Goal: Task Accomplishment & Management: Use online tool/utility

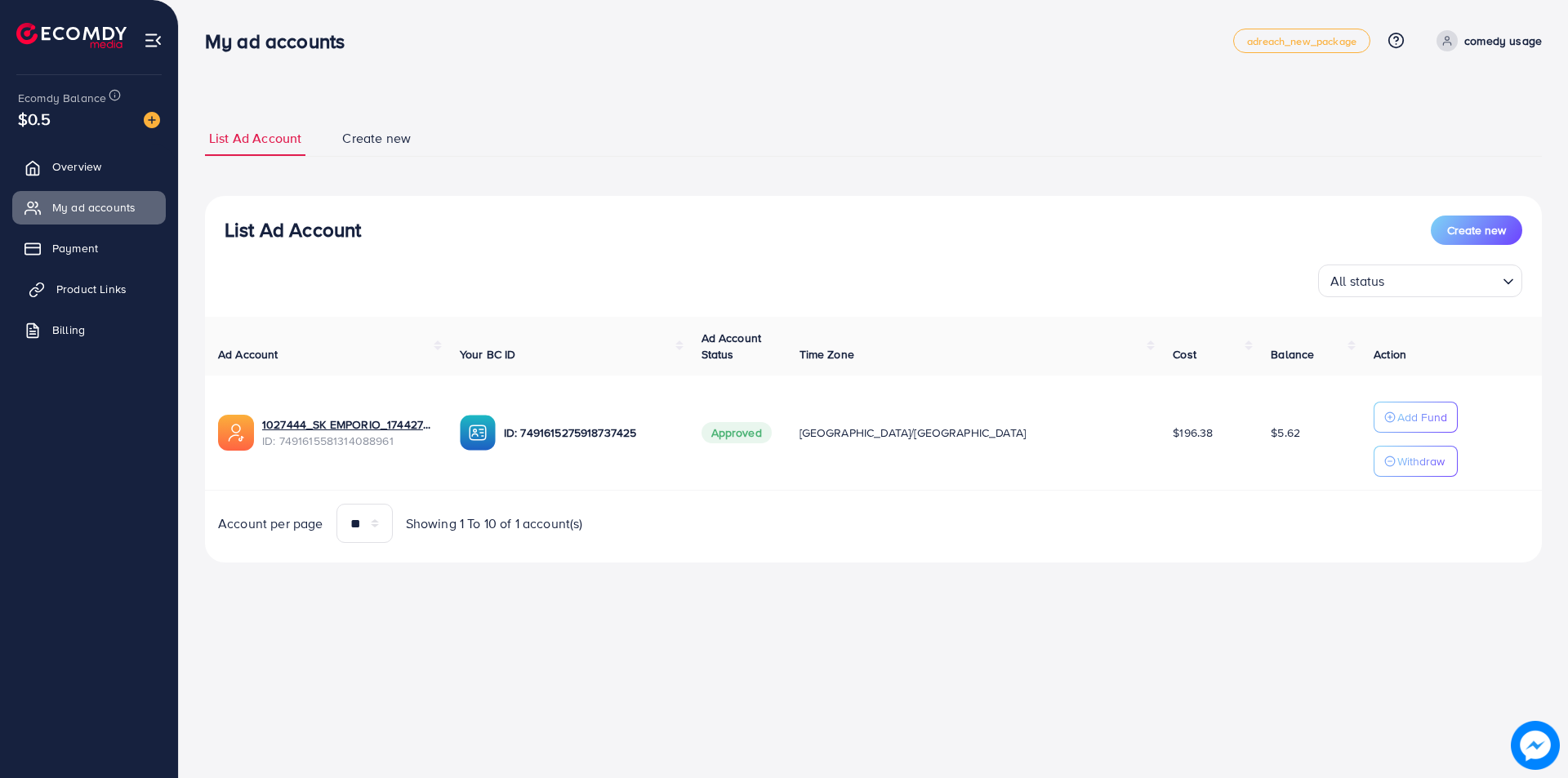
click at [99, 294] on span "Product Links" at bounding box center [91, 288] width 70 height 16
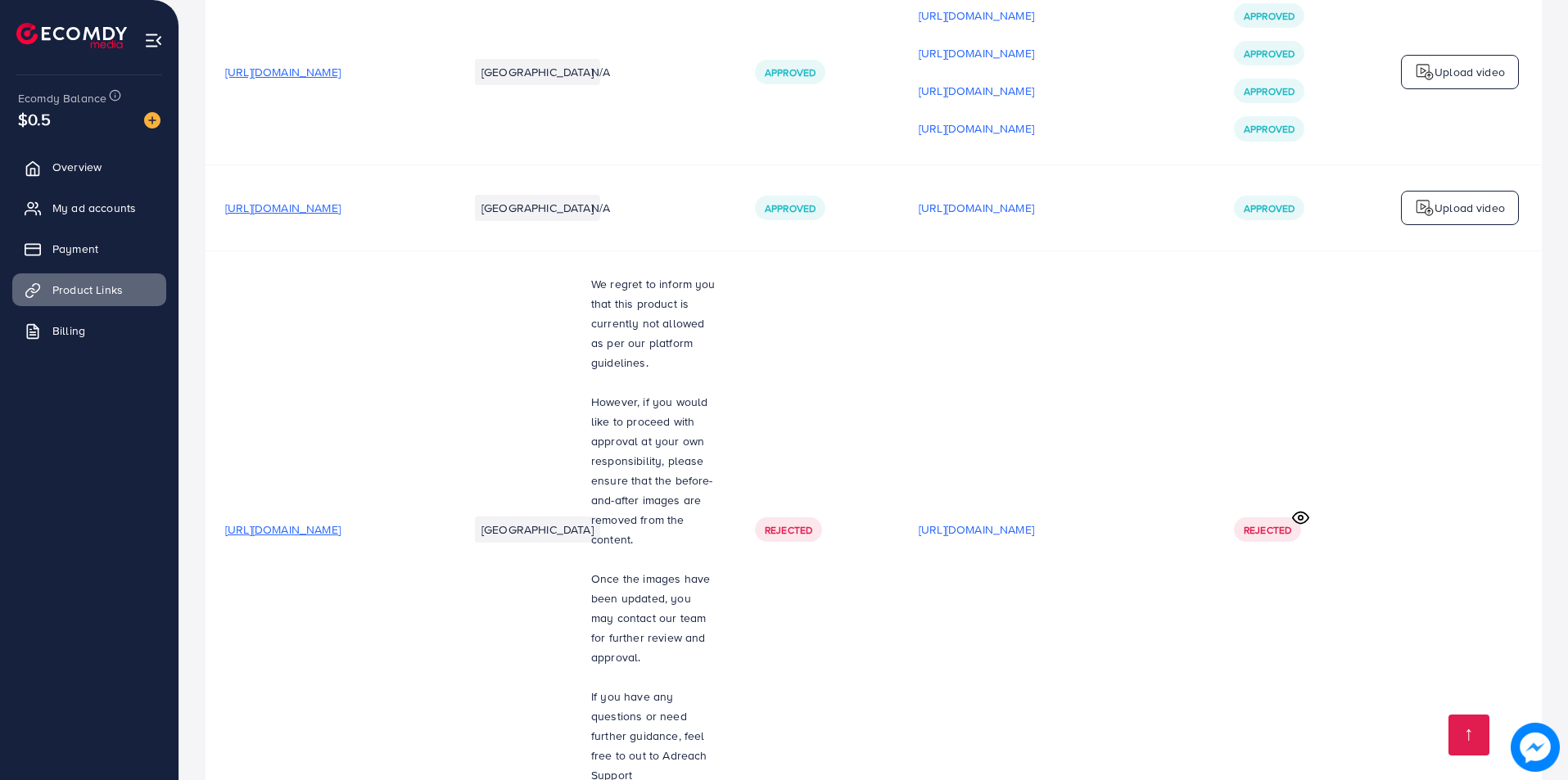
scroll to position [2907, 0]
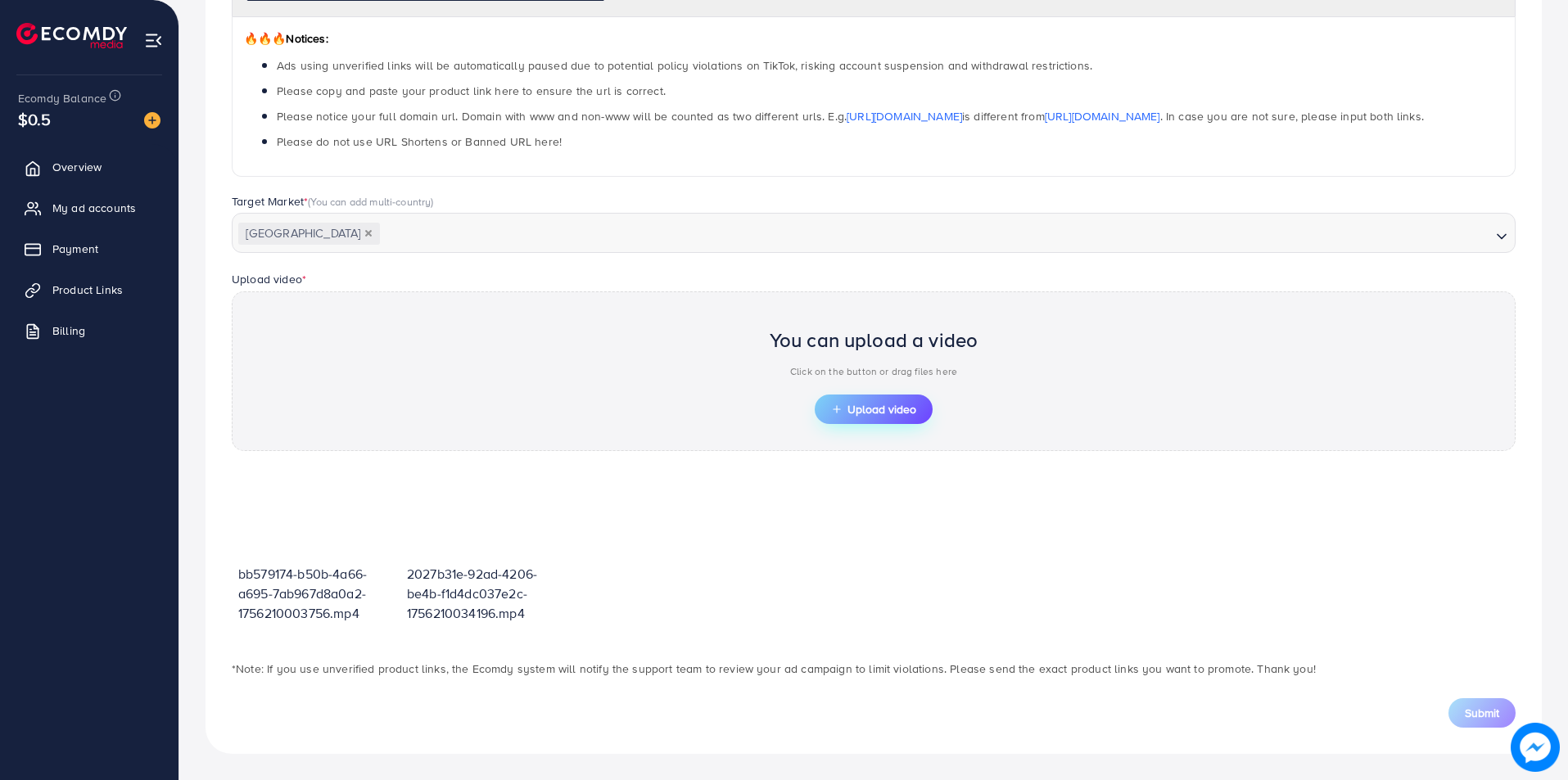
click at [881, 399] on button "Upload video" at bounding box center [874, 409] width 118 height 30
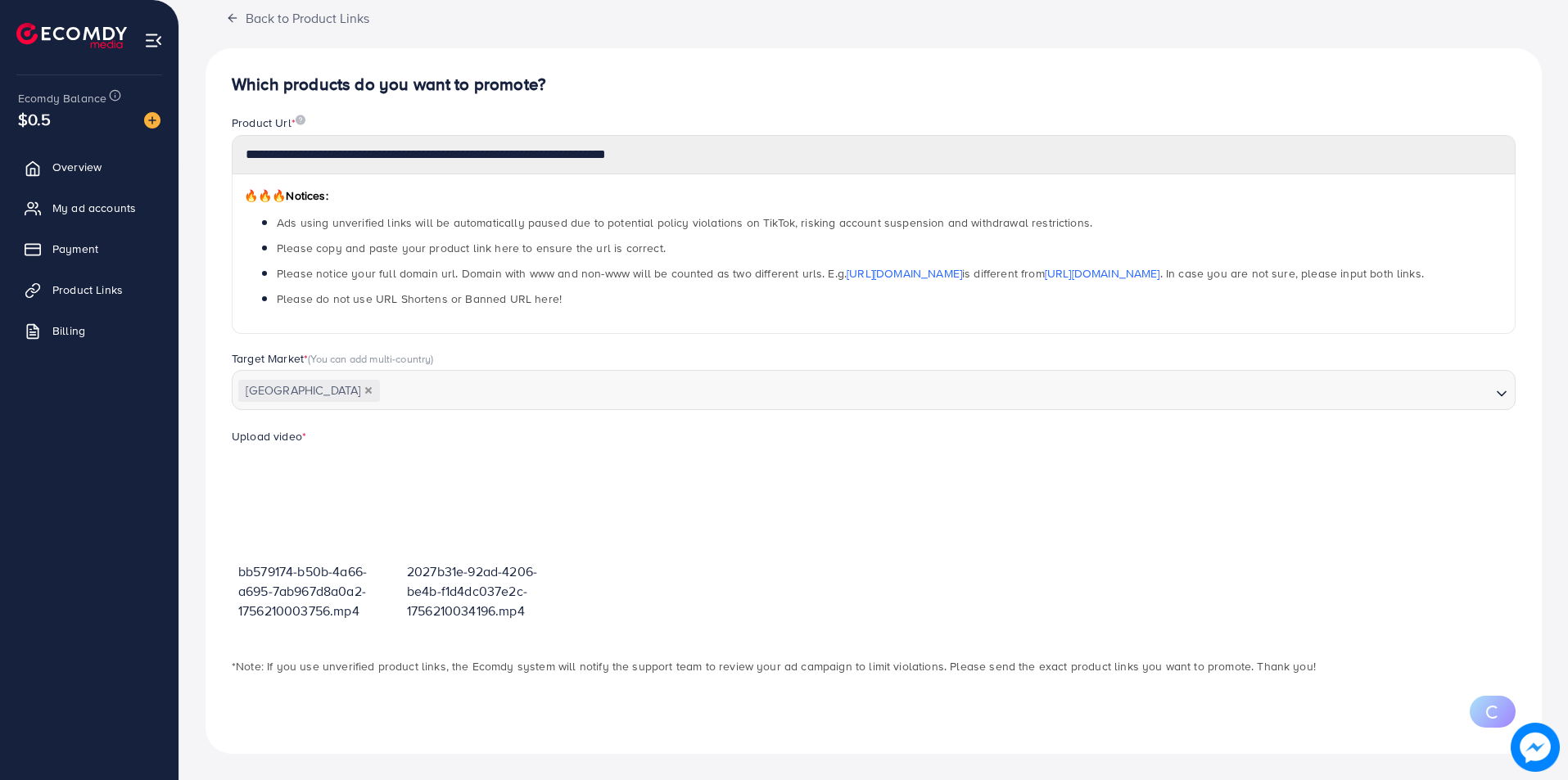
scroll to position [180, 0]
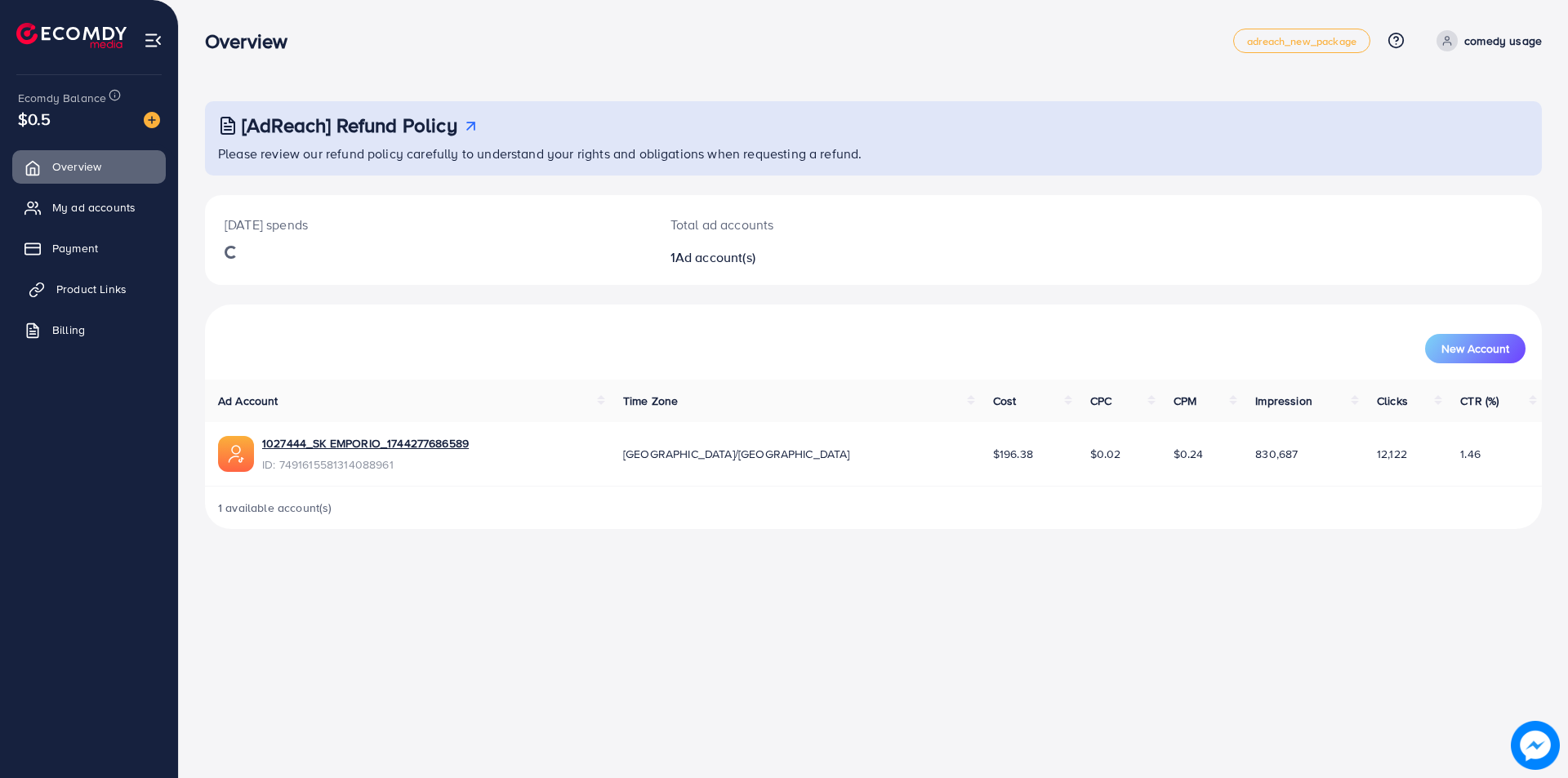
click at [125, 285] on span "Product Links" at bounding box center [91, 288] width 70 height 16
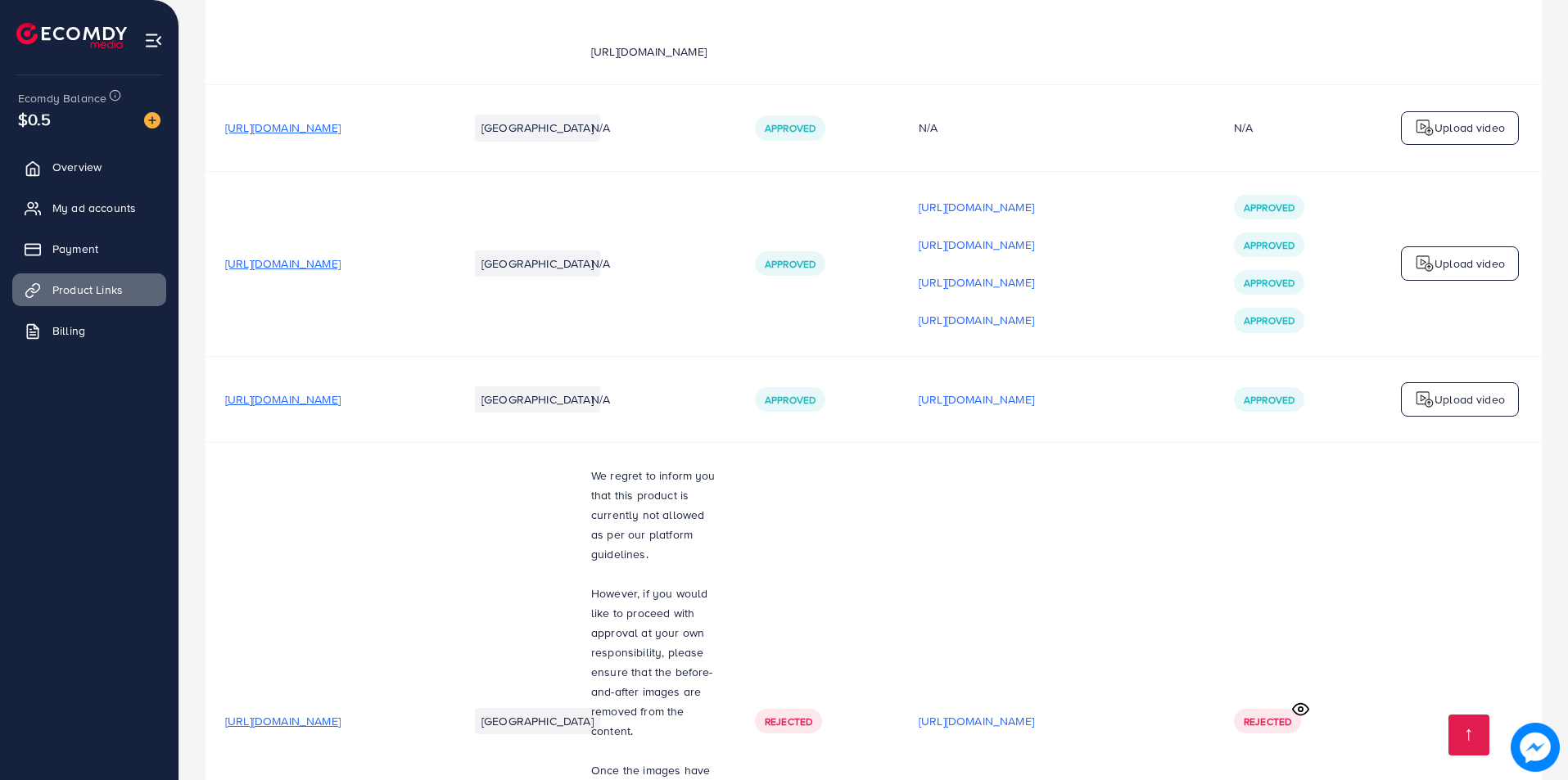
scroll to position [2907, 0]
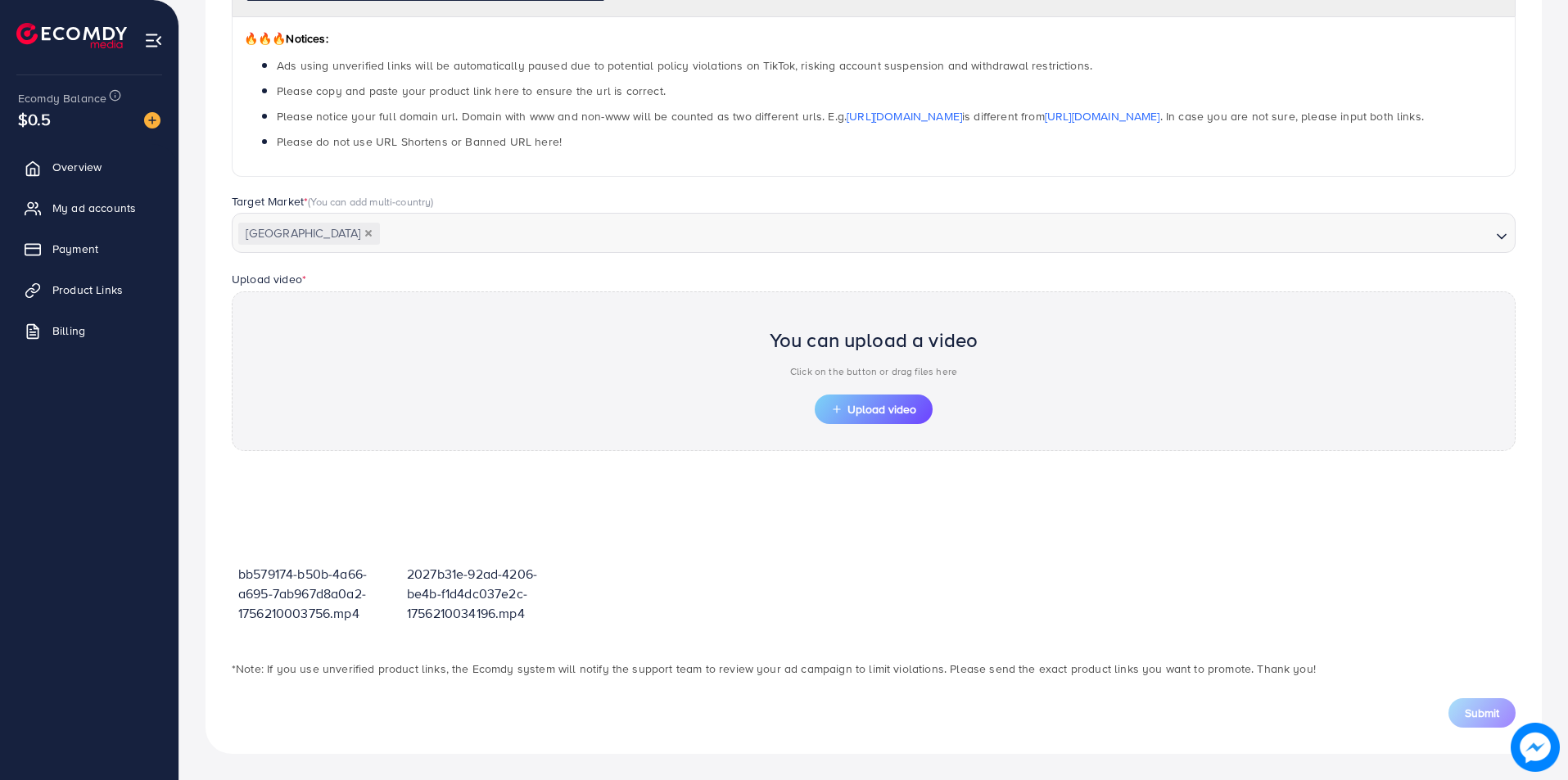
scroll to position [258, 0]
click at [861, 397] on button "Upload video" at bounding box center [874, 409] width 118 height 30
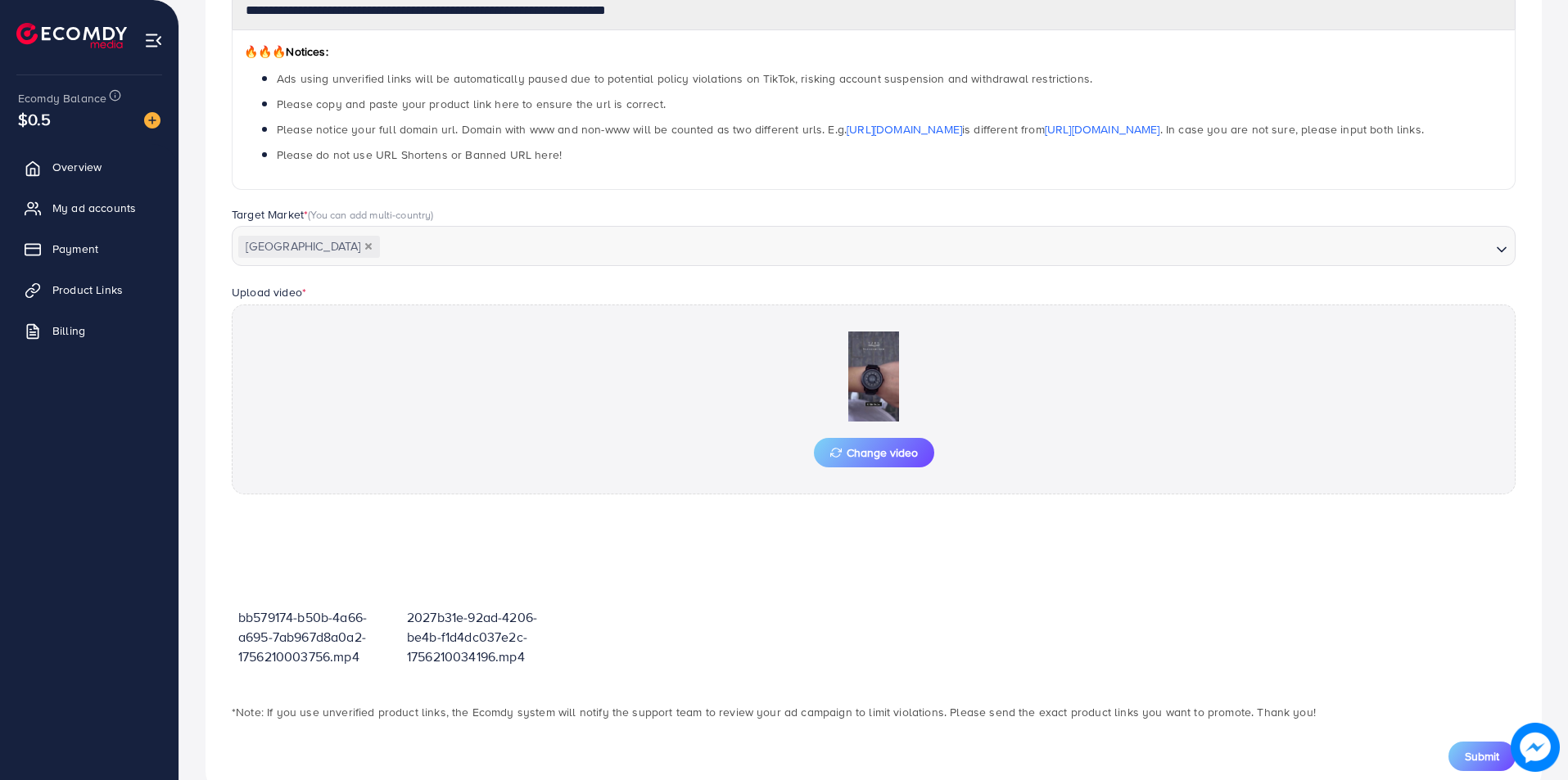
scroll to position [289, 0]
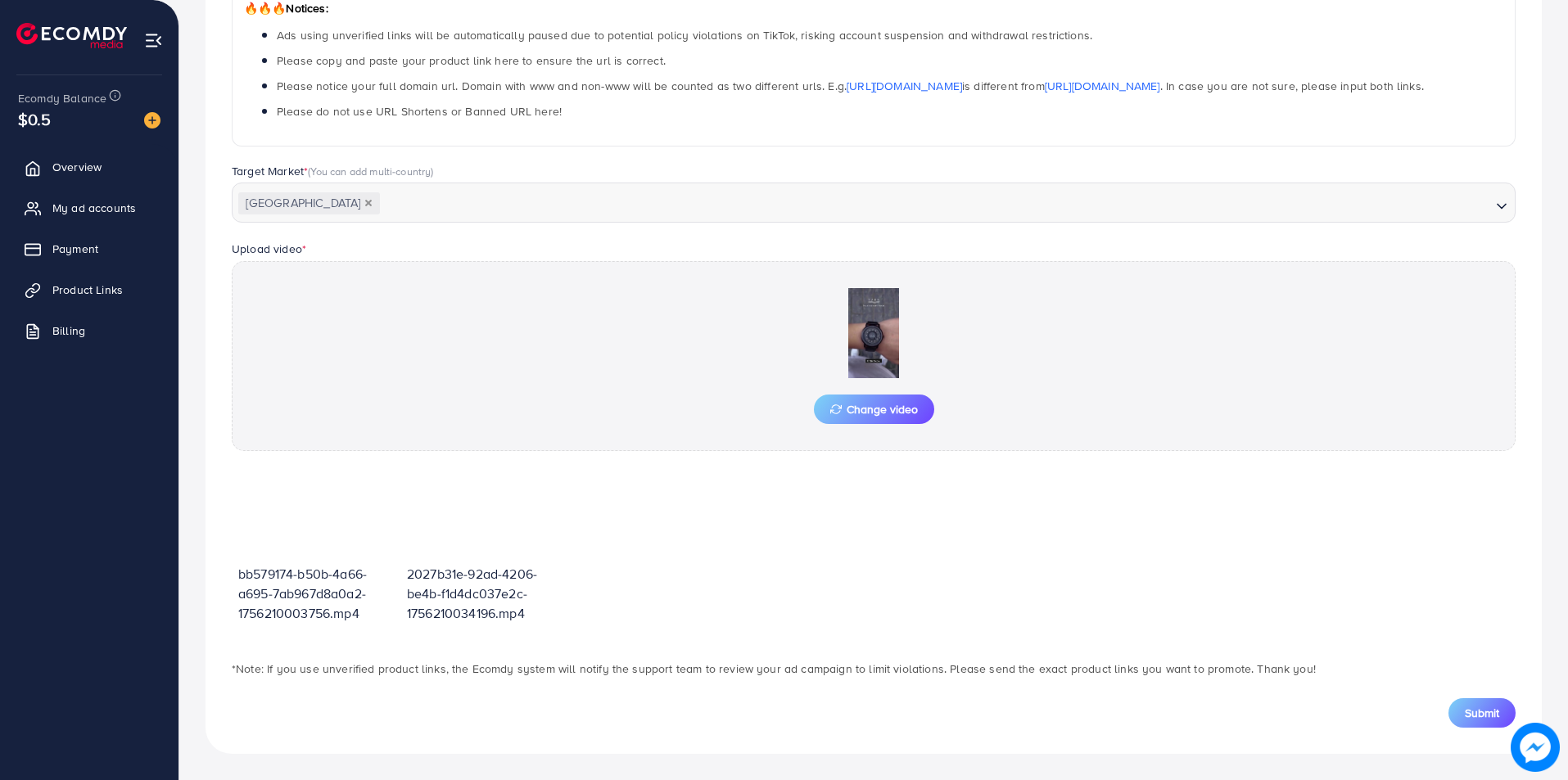
click at [1465, 714] on span "Submit" at bounding box center [1482, 712] width 34 height 16
